Goal: Navigation & Orientation: Go to known website

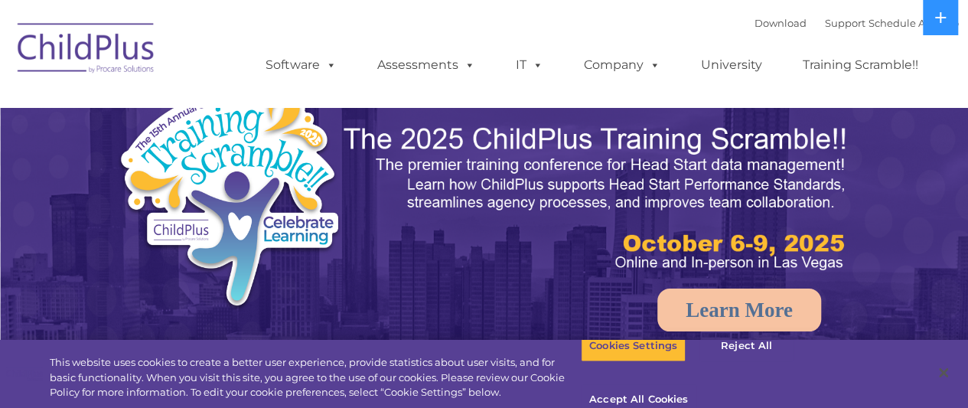
select select "MEDIUM"
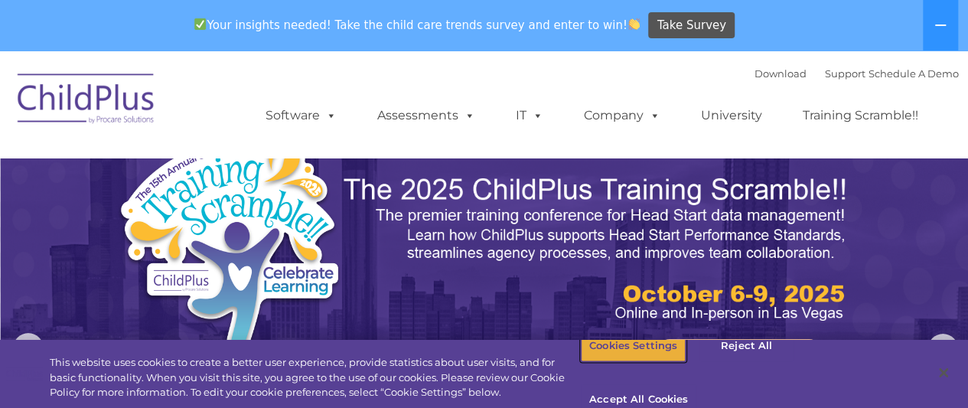
click at [651, 362] on button "Cookies Settings" at bounding box center [633, 346] width 105 height 32
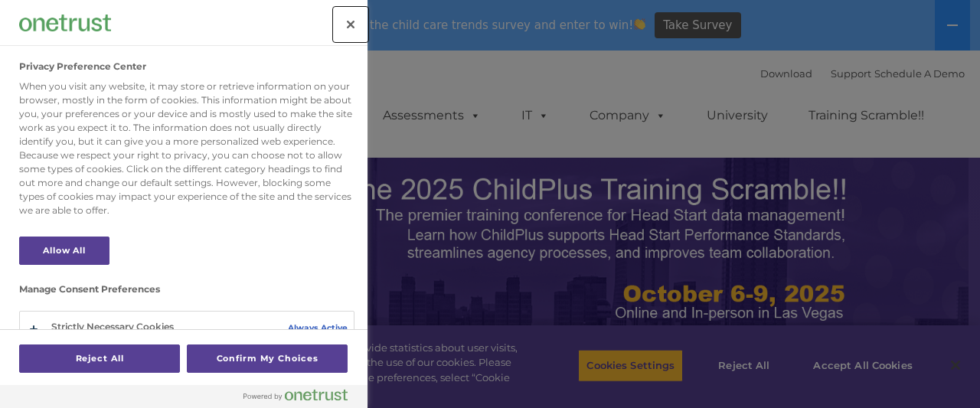
click at [352, 11] on button "Close" at bounding box center [351, 25] width 34 height 34
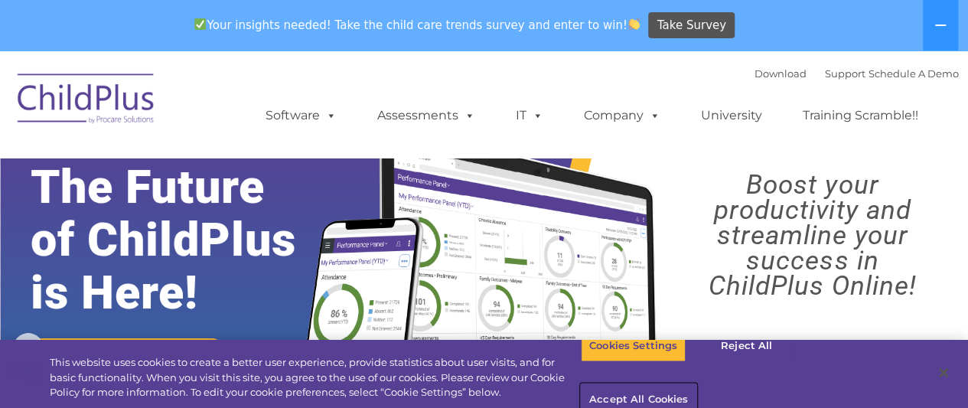
click at [697, 384] on button "Accept All Cookies" at bounding box center [639, 400] width 116 height 32
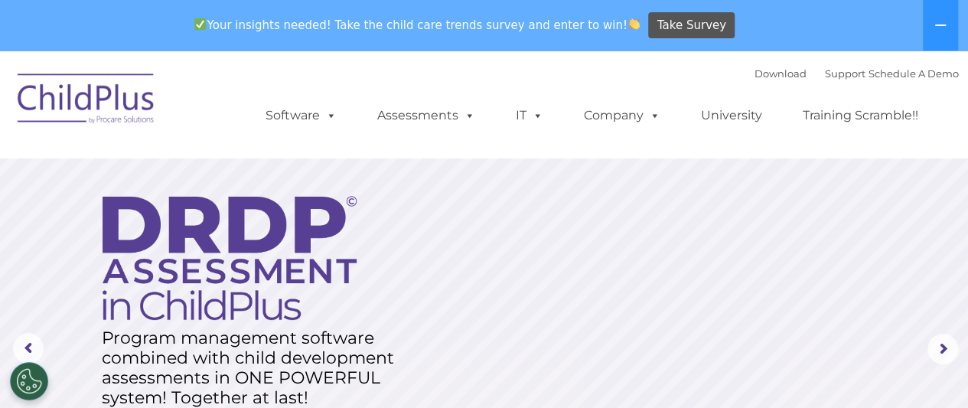
click at [128, 97] on img at bounding box center [86, 101] width 153 height 77
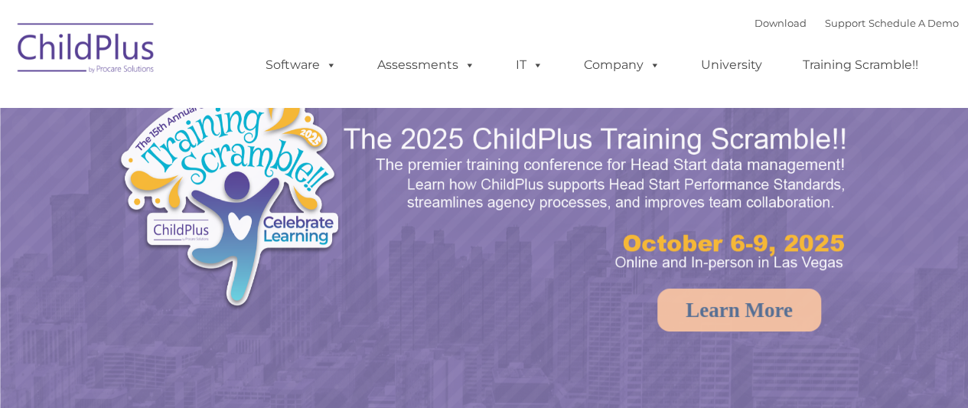
select select "MEDIUM"
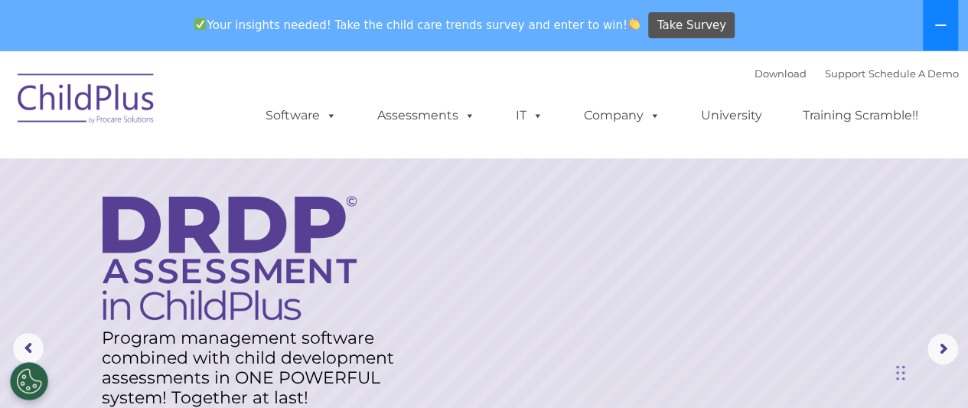
click at [946, 21] on icon at bounding box center [941, 25] width 12 height 12
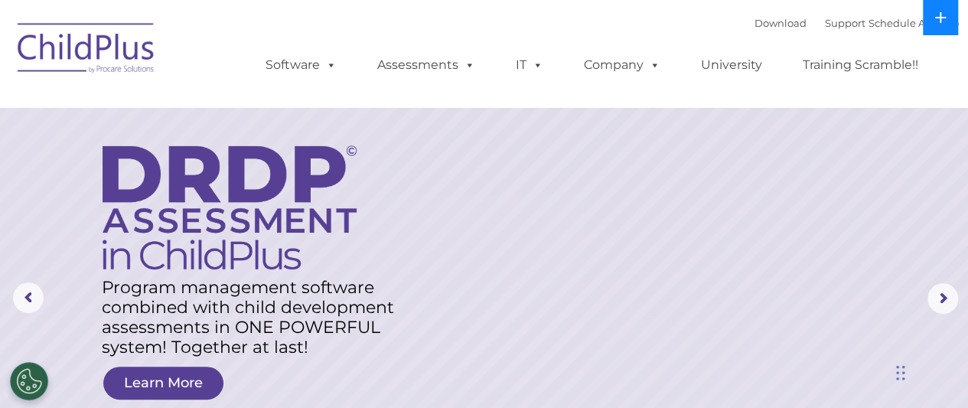
click at [946, 21] on icon at bounding box center [941, 17] width 12 height 12
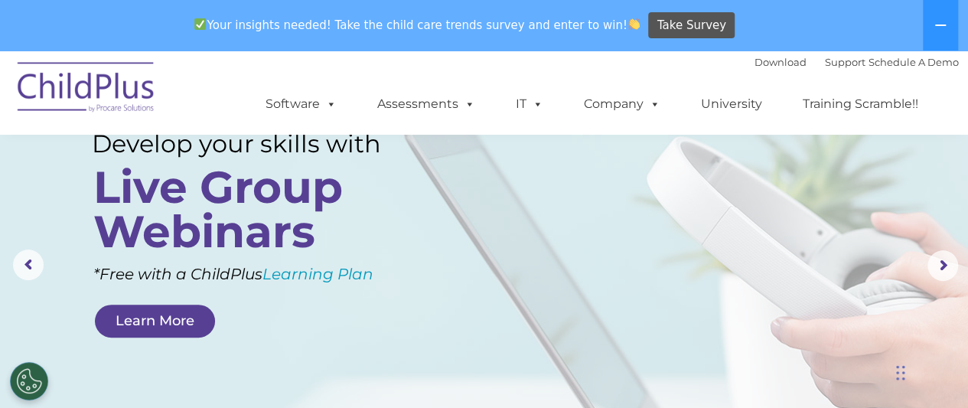
scroll to position [181, 0]
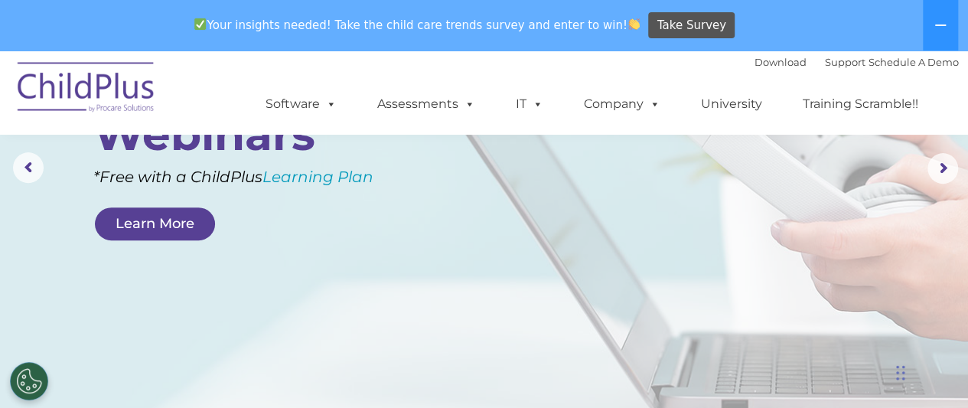
click at [121, 103] on img at bounding box center [86, 89] width 153 height 77
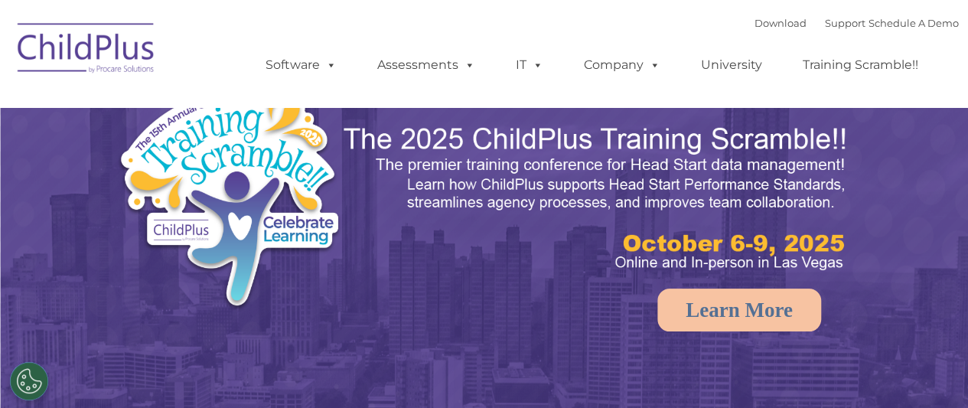
select select "MEDIUM"
